Goal: Information Seeking & Learning: Learn about a topic

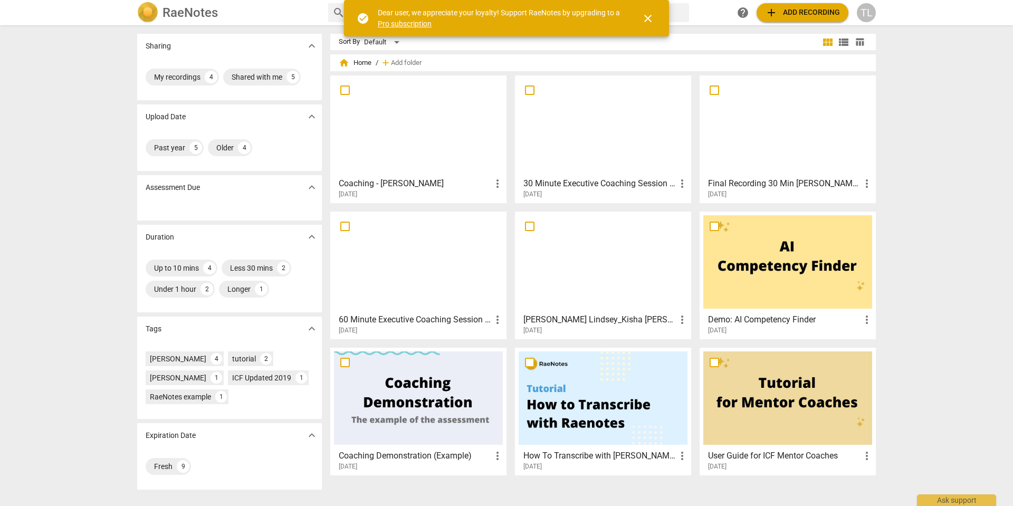
click at [623, 129] on div at bounding box center [603, 125] width 169 height 93
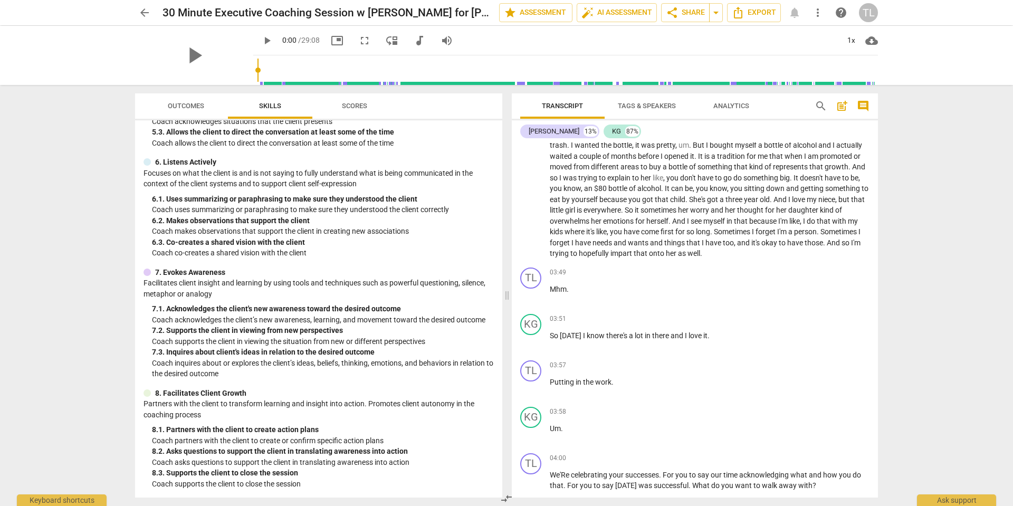
scroll to position [422, 0]
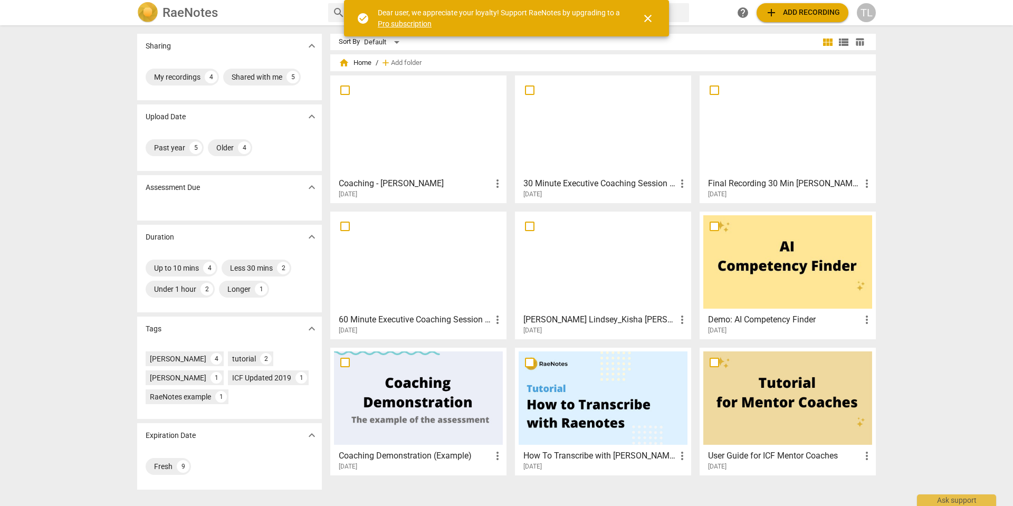
click at [613, 135] on div at bounding box center [603, 125] width 169 height 93
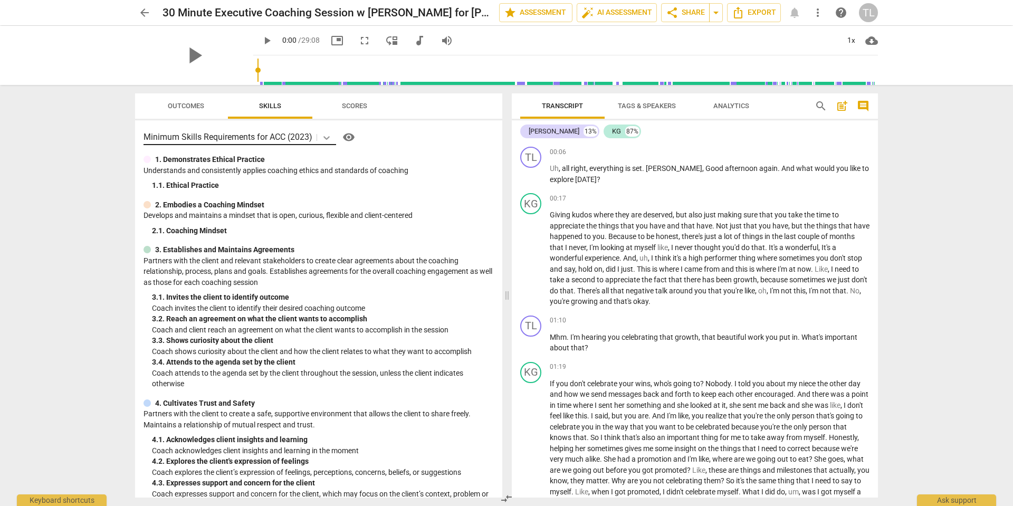
click at [329, 137] on icon at bounding box center [326, 138] width 6 height 4
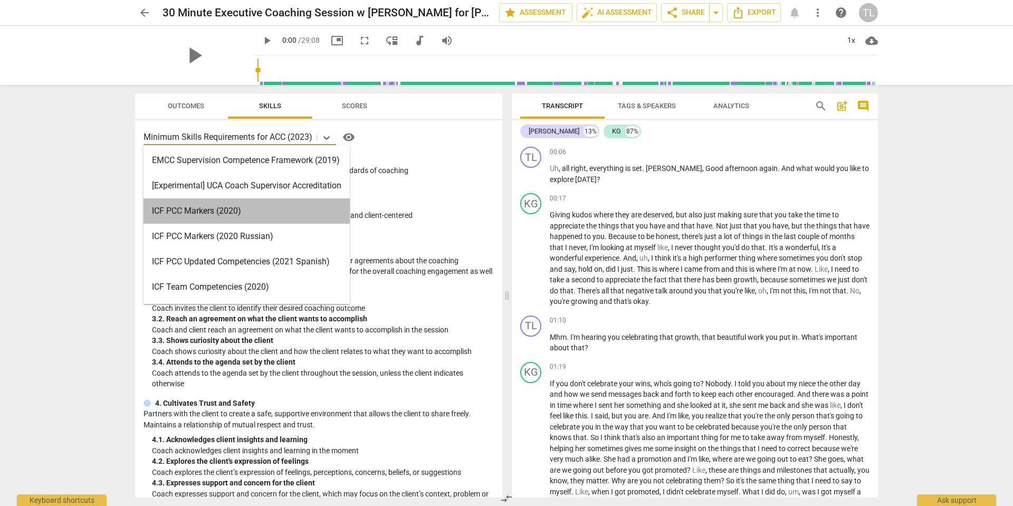
click at [196, 212] on div "ICF PCC Markers (2020)" at bounding box center [246, 210] width 206 height 25
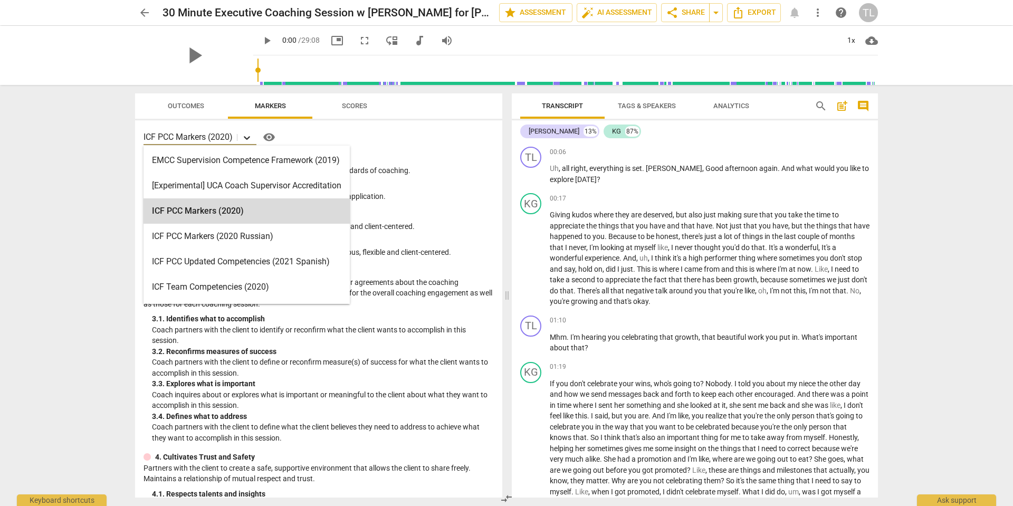
click at [249, 137] on icon at bounding box center [247, 137] width 11 height 11
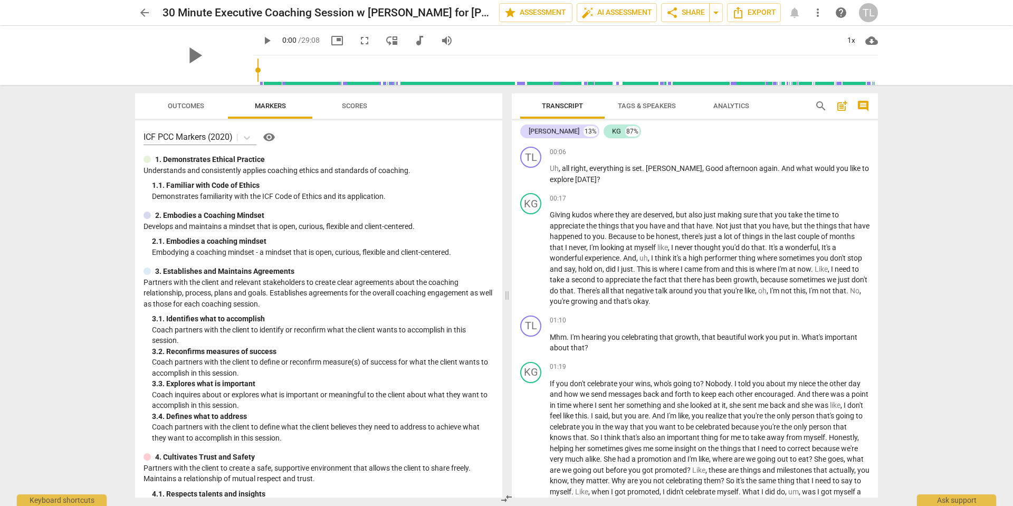
click at [100, 207] on div "arrow_back 30 Minute Executive Coaching Session w Tony Lindsey for Lakisha Guin…" at bounding box center [506, 253] width 1013 height 506
click at [246, 136] on icon at bounding box center [247, 137] width 11 height 11
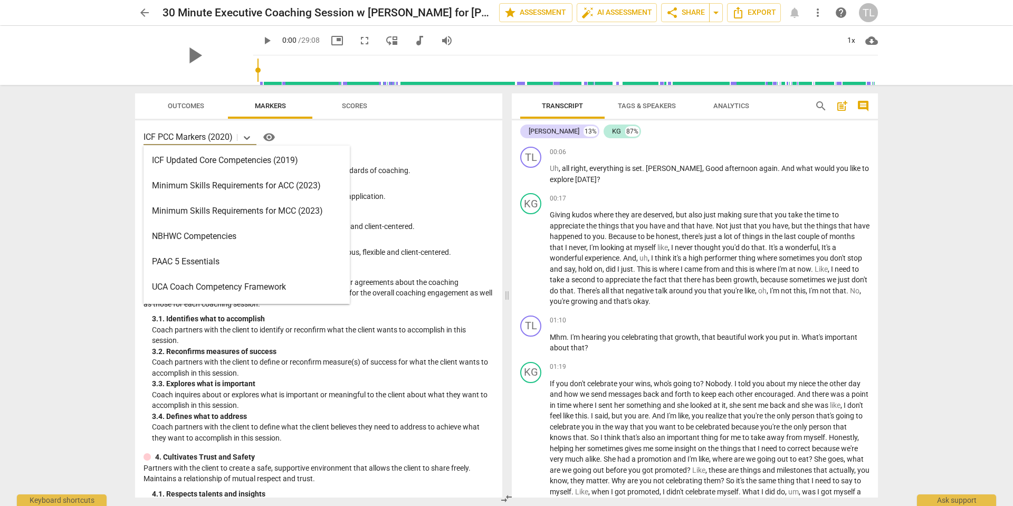
scroll to position [211, 0]
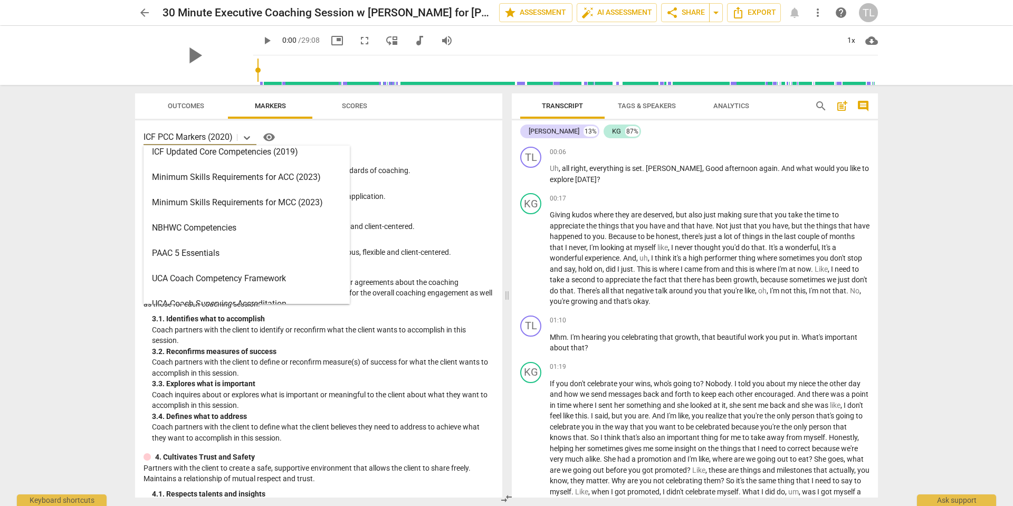
click at [210, 174] on div "Minimum Skills Requirements for ACC (2023)" at bounding box center [246, 177] width 206 height 25
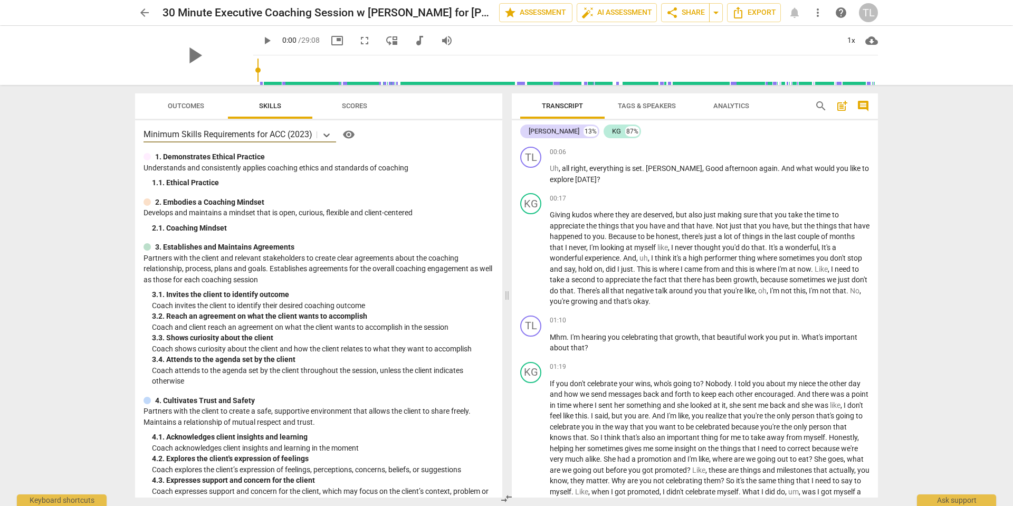
scroll to position [0, 0]
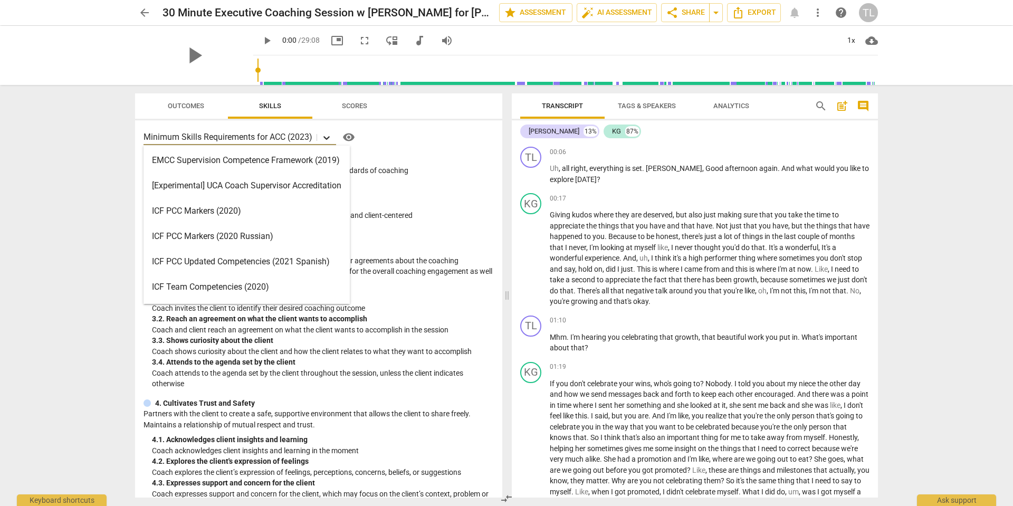
click at [329, 137] on icon at bounding box center [326, 138] width 6 height 4
click at [193, 209] on div "ICF PCC Markers (2020)" at bounding box center [246, 210] width 206 height 25
